Goal: Register for event/course

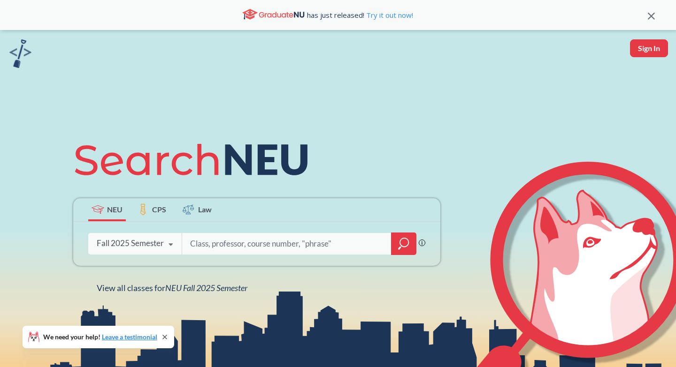
click at [404, 249] on icon "magnifying glass" at bounding box center [403, 243] width 11 height 13
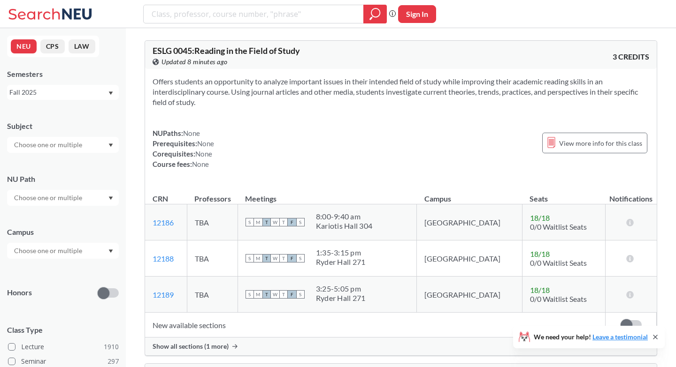
click at [60, 146] on input "text" at bounding box center [48, 144] width 79 height 11
click at [73, 120] on div "Subject CS ( 115 ) Computer Science NRSG ( 76 ) Nursing EECE ( 72 ) Electrical …" at bounding box center [63, 132] width 112 height 41
click at [72, 200] on input "text" at bounding box center [48, 197] width 79 height 11
click at [76, 182] on div "NU Path" at bounding box center [63, 179] width 112 height 10
click at [60, 257] on div at bounding box center [63, 251] width 112 height 16
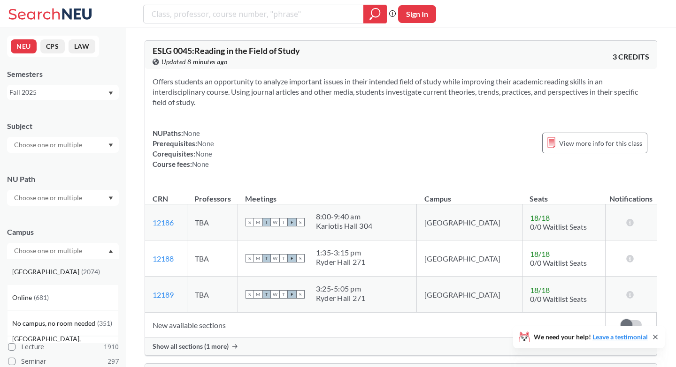
scroll to position [19, 0]
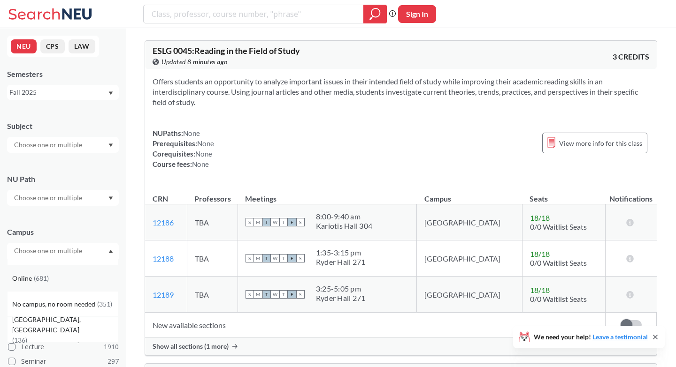
click at [52, 276] on div "Online ( 681 )" at bounding box center [65, 279] width 106 height 10
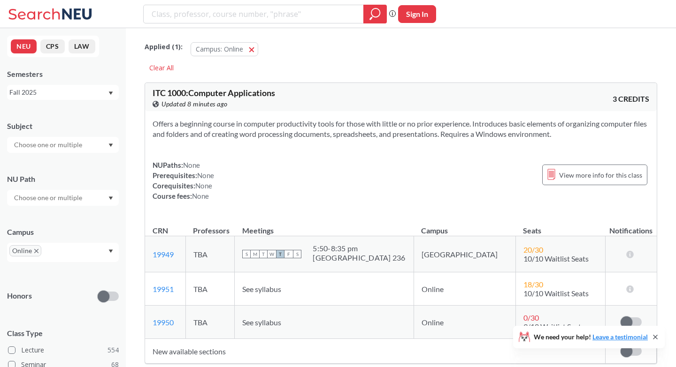
click at [67, 237] on div "Campus" at bounding box center [63, 232] width 112 height 10
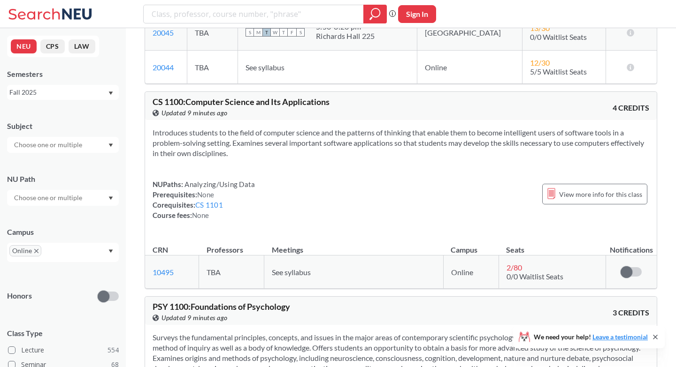
scroll to position [5267, 0]
click at [209, 201] on link "CS 1101" at bounding box center [209, 205] width 28 height 8
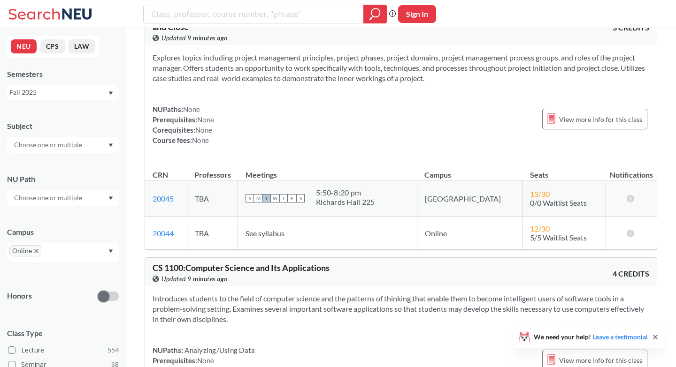
scroll to position [5267, 0]
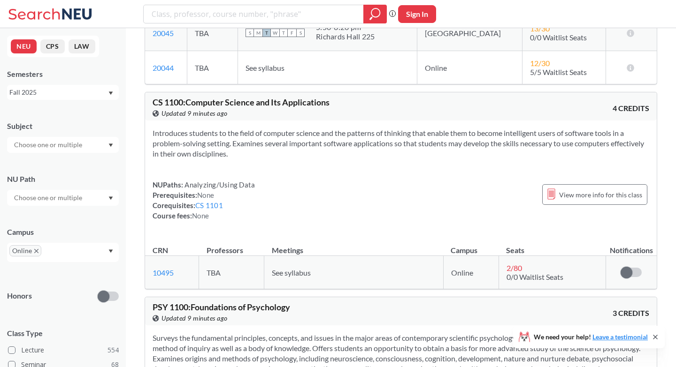
type input "CS1101"
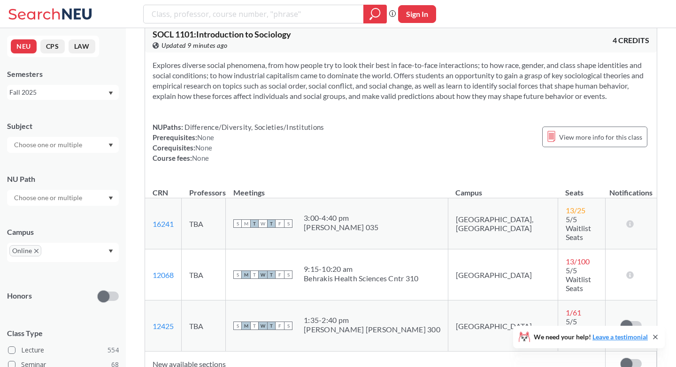
scroll to position [8162, 0]
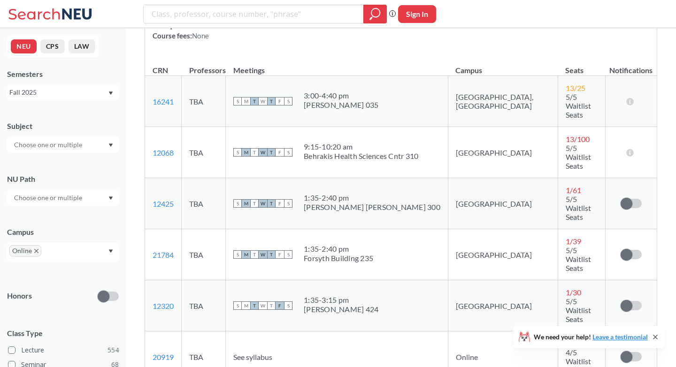
scroll to position [8274, 0]
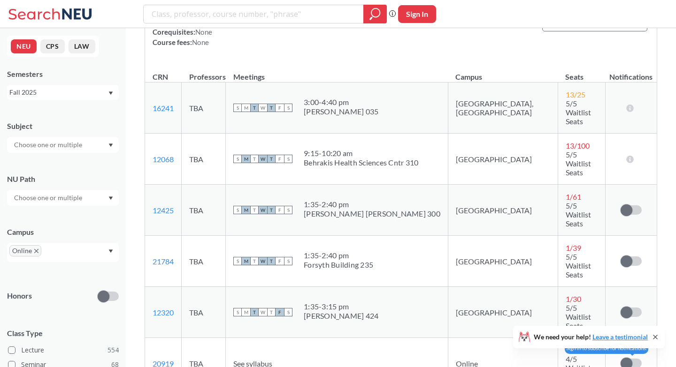
click at [631, 358] on span at bounding box center [626, 364] width 12 height 12
click at [620, 359] on input "checkbox" at bounding box center [620, 359] width 0 height 0
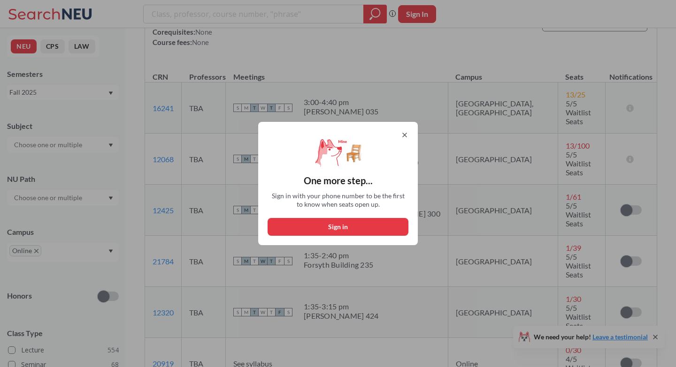
click at [391, 229] on button "Sign in" at bounding box center [337, 227] width 141 height 18
select select "US"
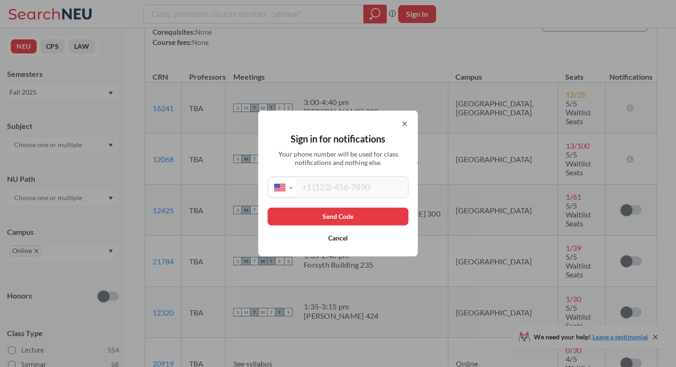
click at [372, 185] on input "tel" at bounding box center [351, 187] width 110 height 17
type input "87"
select select "JM"
type input "[PHONE_NUMBER]"
click at [339, 213] on button "Send Code" at bounding box center [337, 217] width 141 height 18
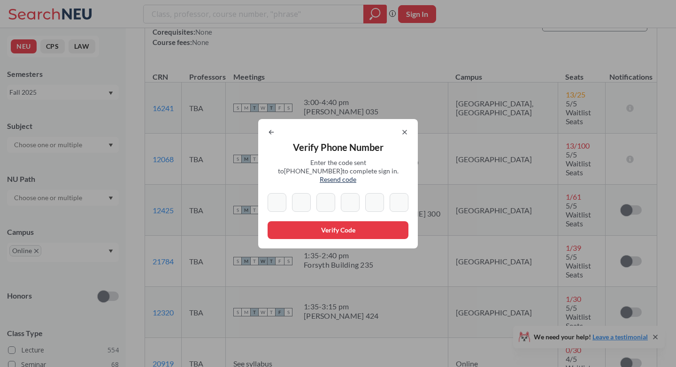
type input "8"
type input "7"
click at [329, 188] on div "Verify Phone Number Enter the code sent to [PHONE_NUMBER] to complete sign in. …" at bounding box center [338, 184] width 160 height 130
click at [329, 195] on input "4" at bounding box center [325, 202] width 19 height 19
drag, startPoint x: 332, startPoint y: 203, endPoint x: 316, endPoint y: 204, distance: 15.5
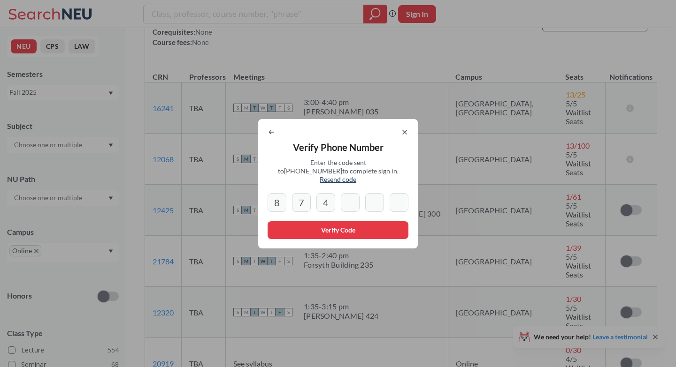
click at [316, 204] on input "4" at bounding box center [325, 202] width 19 height 19
type input "4"
click at [361, 168] on span "Enter the code sent to [PHONE_NUMBER] to complete sign in. Resend code" at bounding box center [338, 171] width 122 height 25
click at [356, 175] on span "Resend code" at bounding box center [338, 179] width 37 height 8
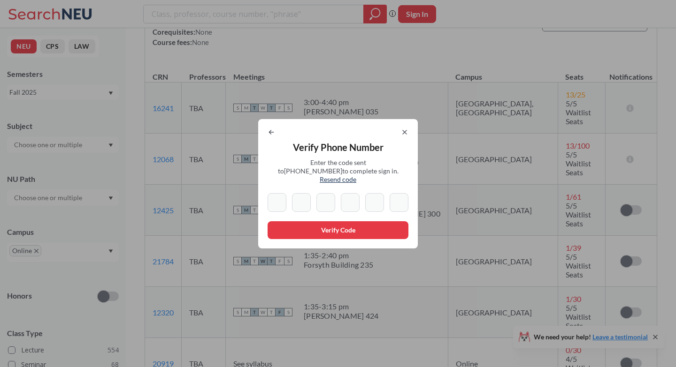
type input "8"
type input "7"
type input "5"
type input "6"
type input "4"
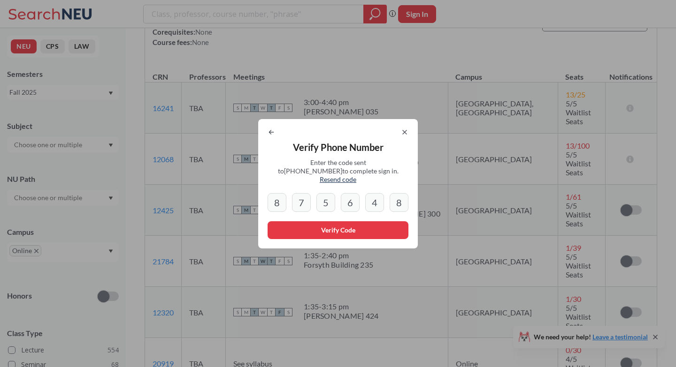
type input "8"
click at [312, 233] on button "Verify Code" at bounding box center [337, 230] width 141 height 18
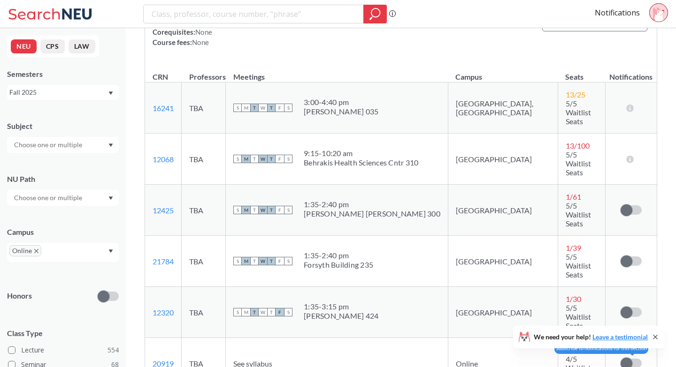
click at [624, 358] on span at bounding box center [626, 364] width 12 height 12
click at [620, 359] on input "checkbox" at bounding box center [620, 359] width 0 height 0
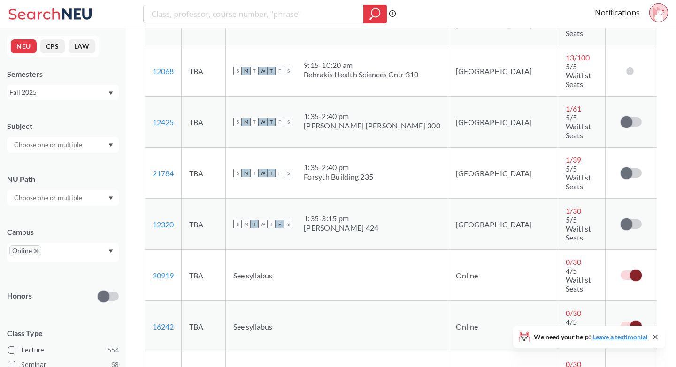
scroll to position [8387, 0]
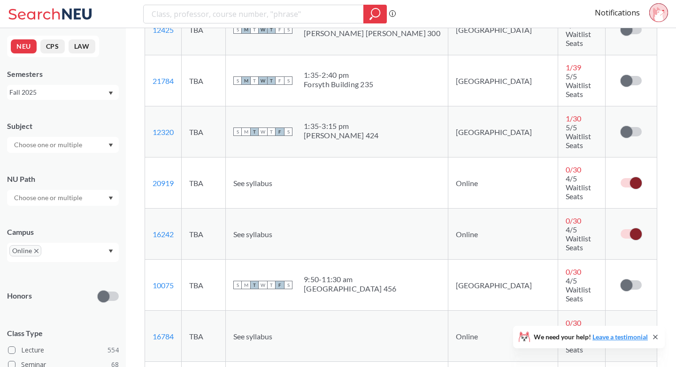
scroll to position [8457, 0]
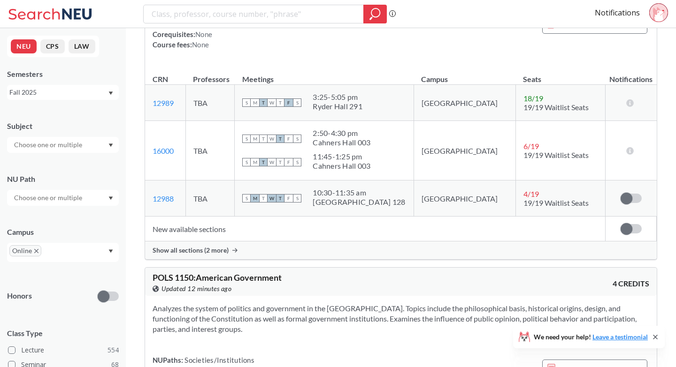
scroll to position [13876, 0]
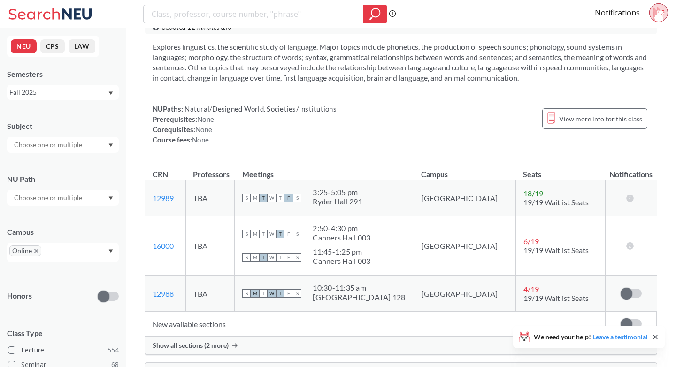
scroll to position [13812, 0]
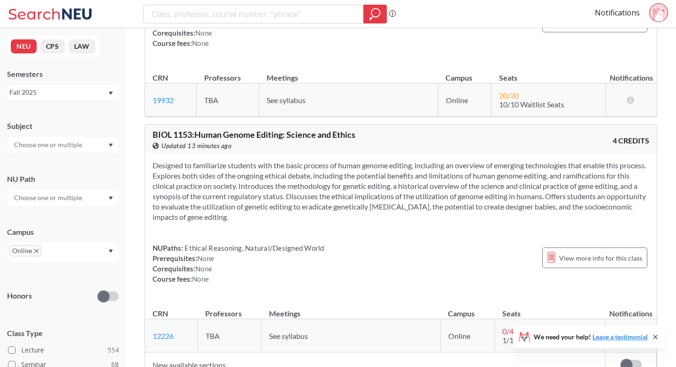
scroll to position [14689, 0]
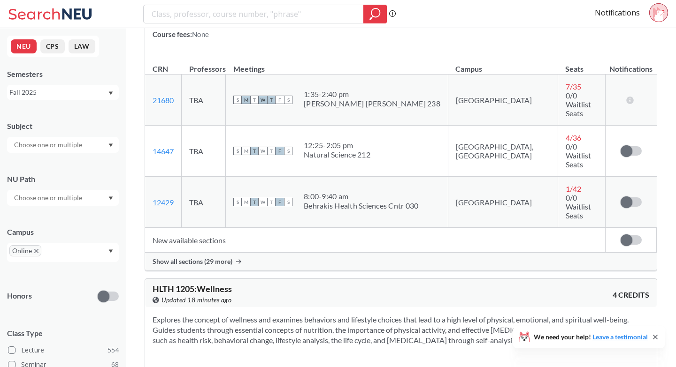
scroll to position [18502, 0]
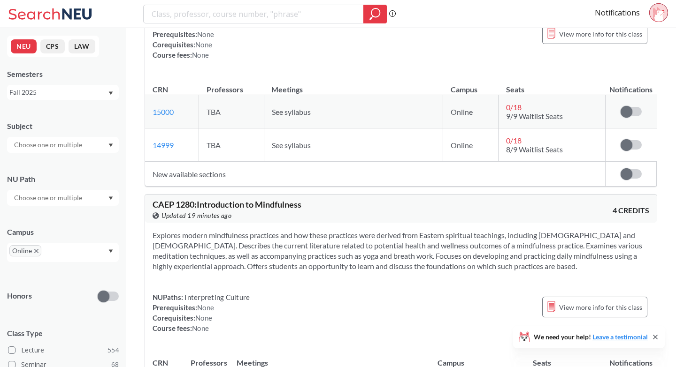
scroll to position [22042, 0]
drag, startPoint x: 175, startPoint y: 43, endPoint x: 150, endPoint y: 42, distance: 24.9
copy span "CAEP"
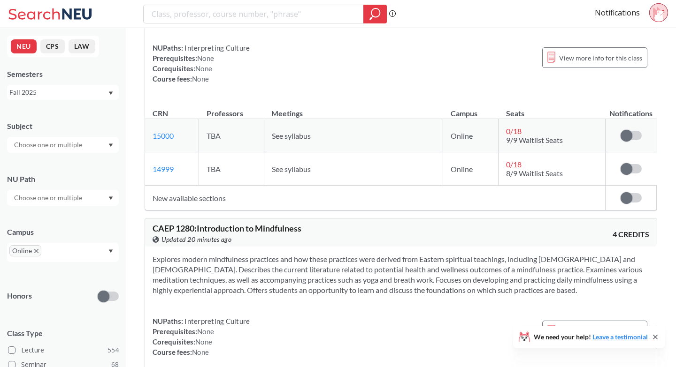
scroll to position [22017, 0]
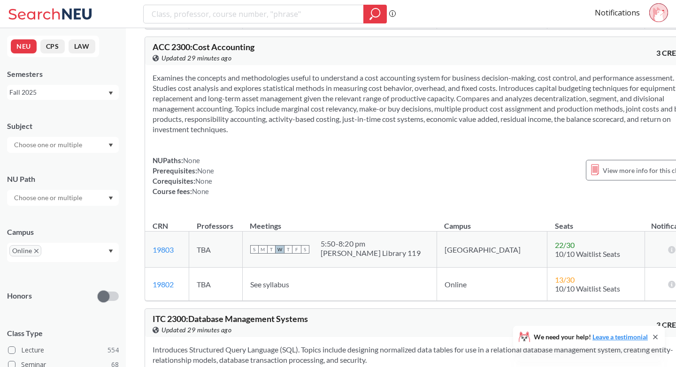
scroll to position [37340, 0]
